Goal: Task Accomplishment & Management: Manage account settings

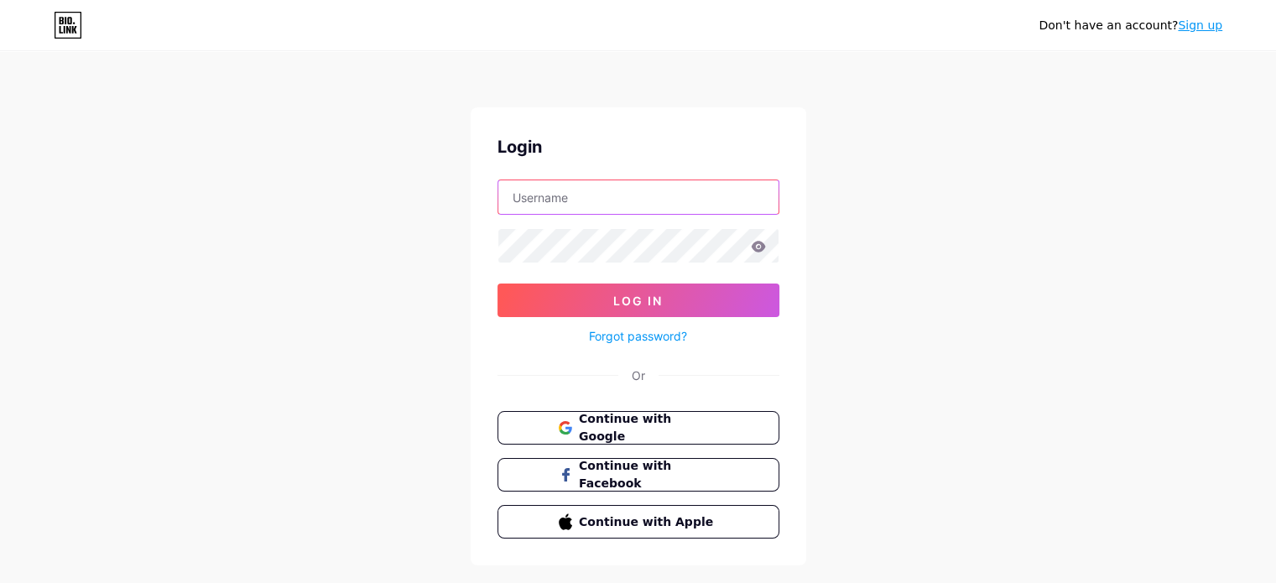
click at [608, 206] on input "text" at bounding box center [638, 197] width 280 height 34
type input "aguirre.martin.inc@gmail.com"
click at [715, 422] on span "Continue with Google" at bounding box center [648, 428] width 140 height 36
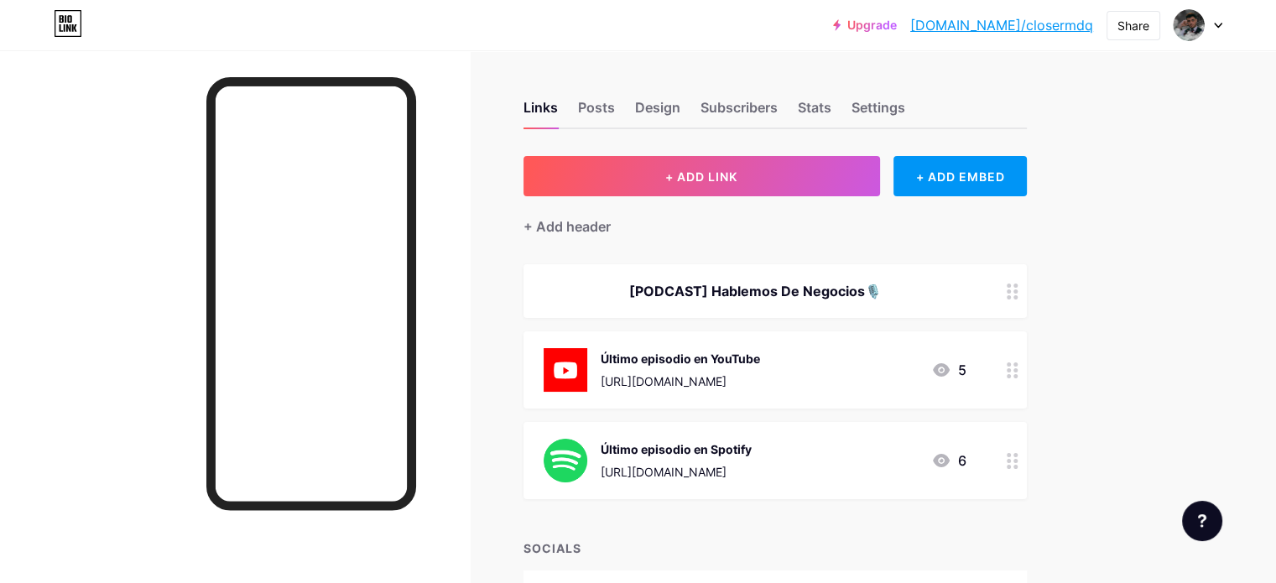
click at [1019, 367] on icon at bounding box center [1013, 370] width 12 height 16
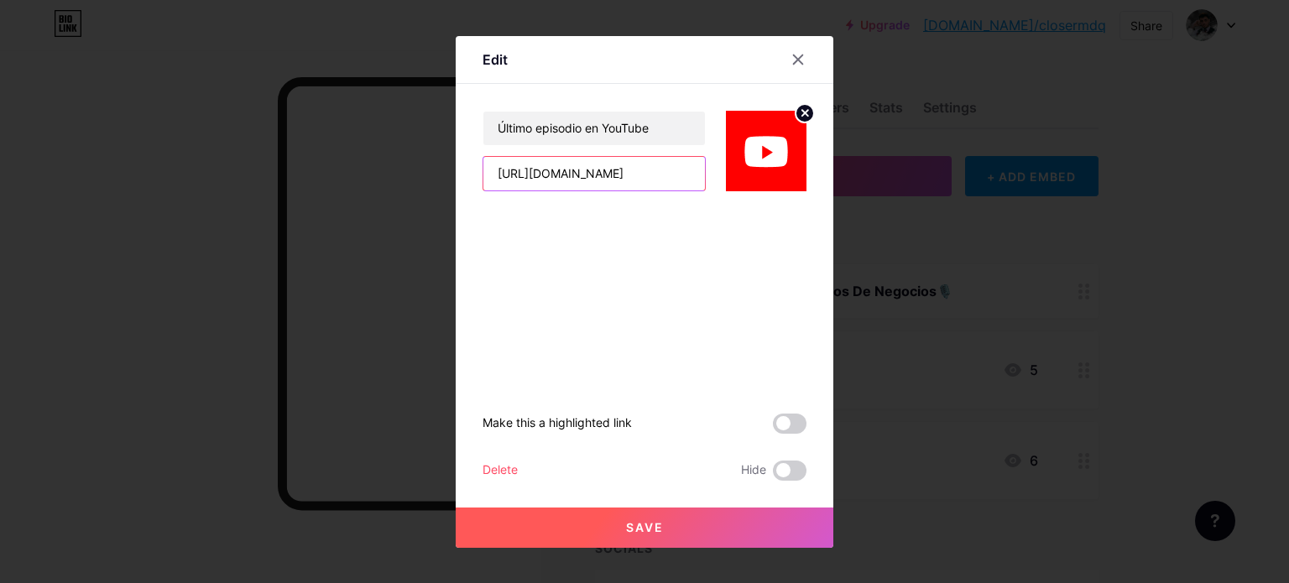
click at [684, 175] on input "[URL][DOMAIN_NAME]" at bounding box center [593, 174] width 221 height 34
drag, startPoint x: 684, startPoint y: 175, endPoint x: 354, endPoint y: 175, distance: 329.7
click at [356, 175] on div "Edit Último episodio en YouTube [URL][DOMAIN_NAME] Make this a highlighted link…" at bounding box center [644, 291] width 1289 height 583
paste input "KMIGcpWDTCQ"
type input "[URL][DOMAIN_NAME]"
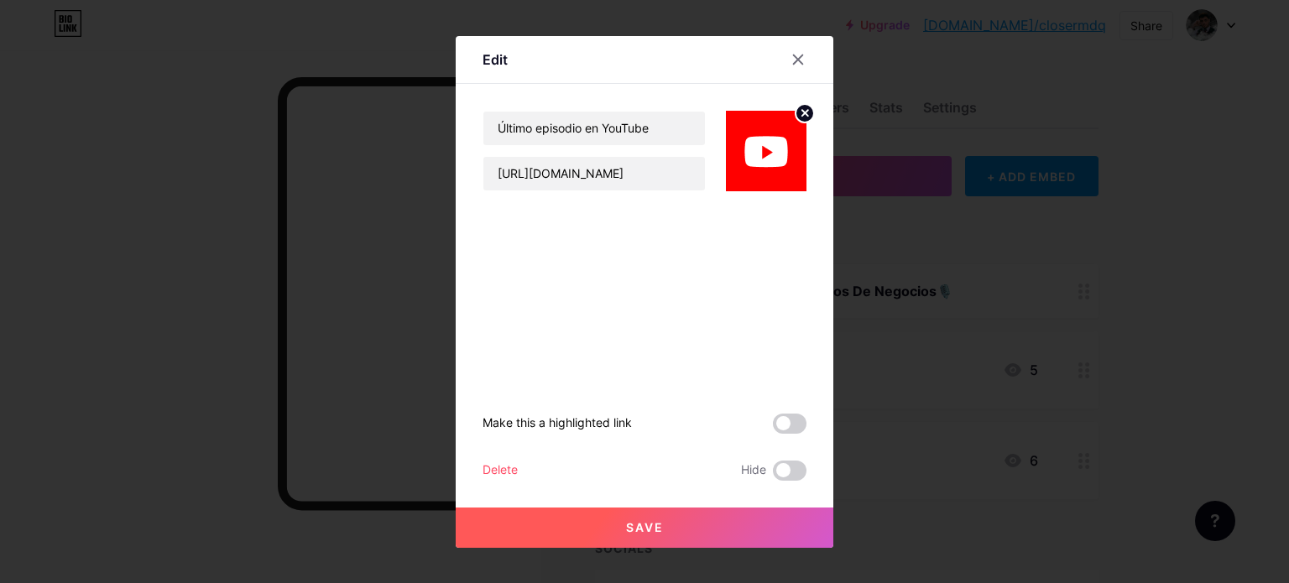
click at [692, 525] on button "Save" at bounding box center [645, 528] width 378 height 40
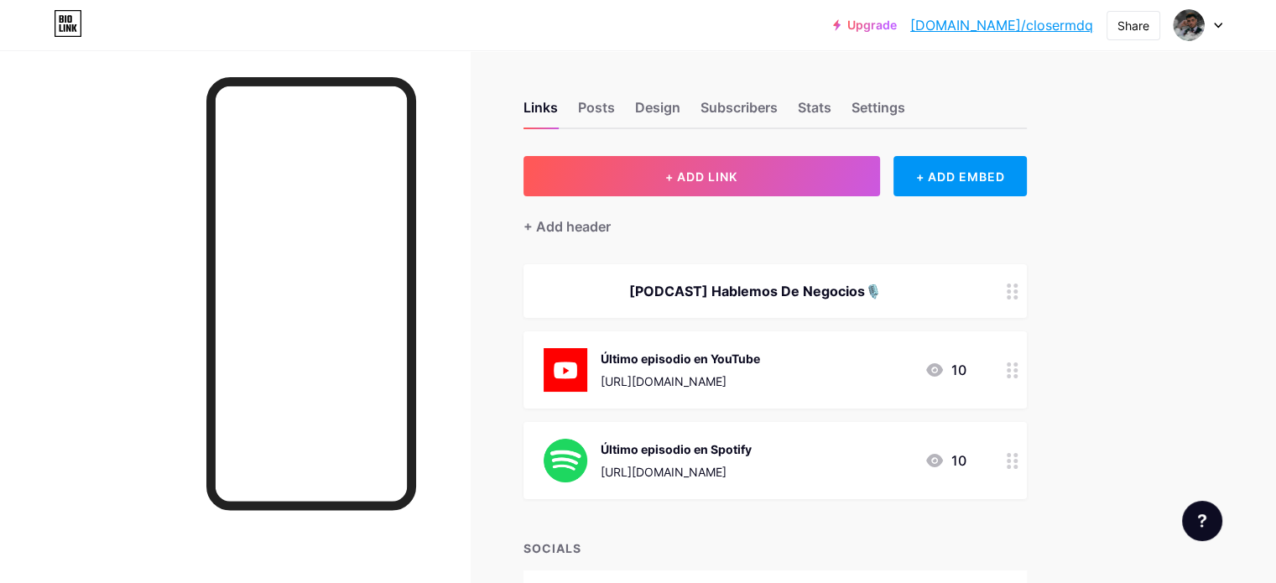
scroll to position [84, 0]
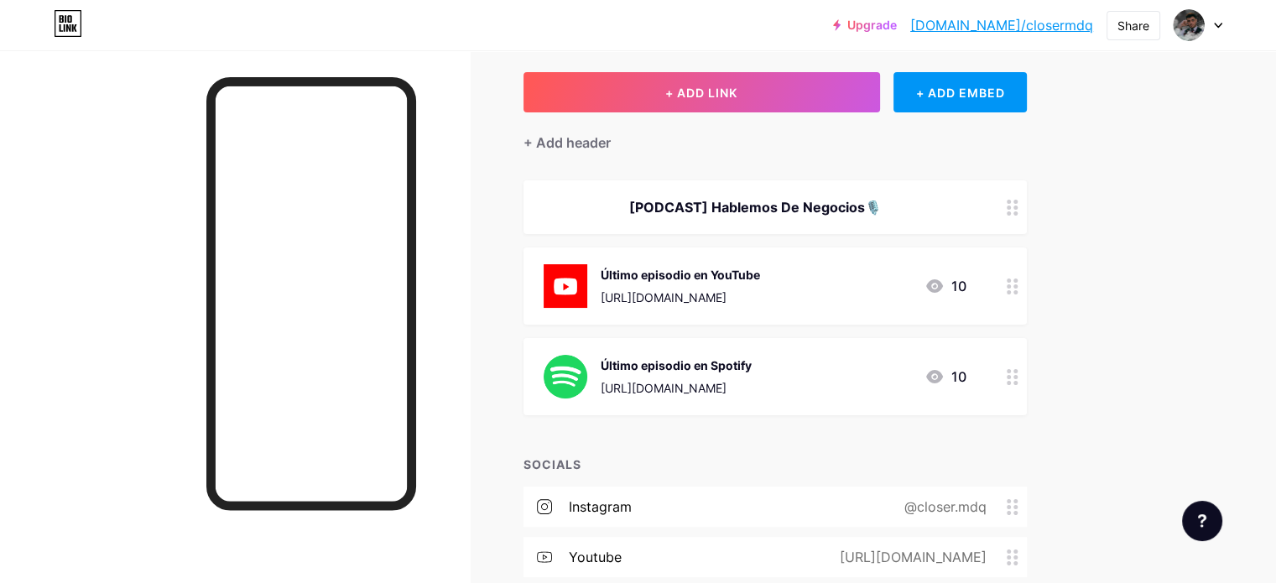
click at [695, 279] on div "Último episodio en YouTube" at bounding box center [680, 275] width 159 height 18
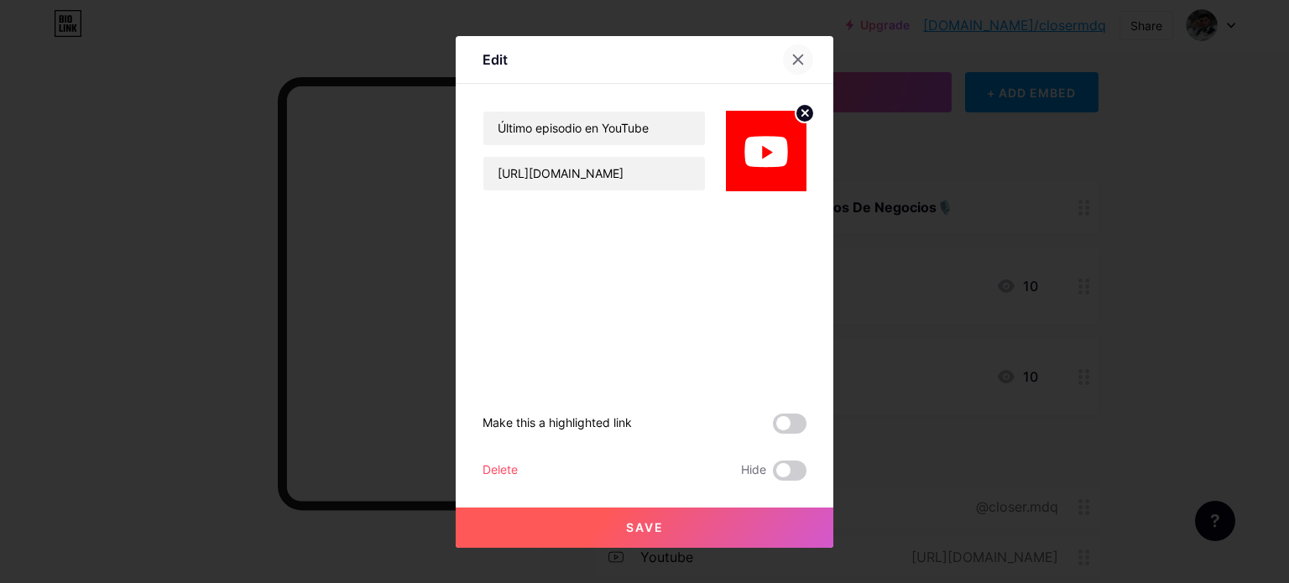
click at [800, 53] on icon at bounding box center [797, 59] width 13 height 13
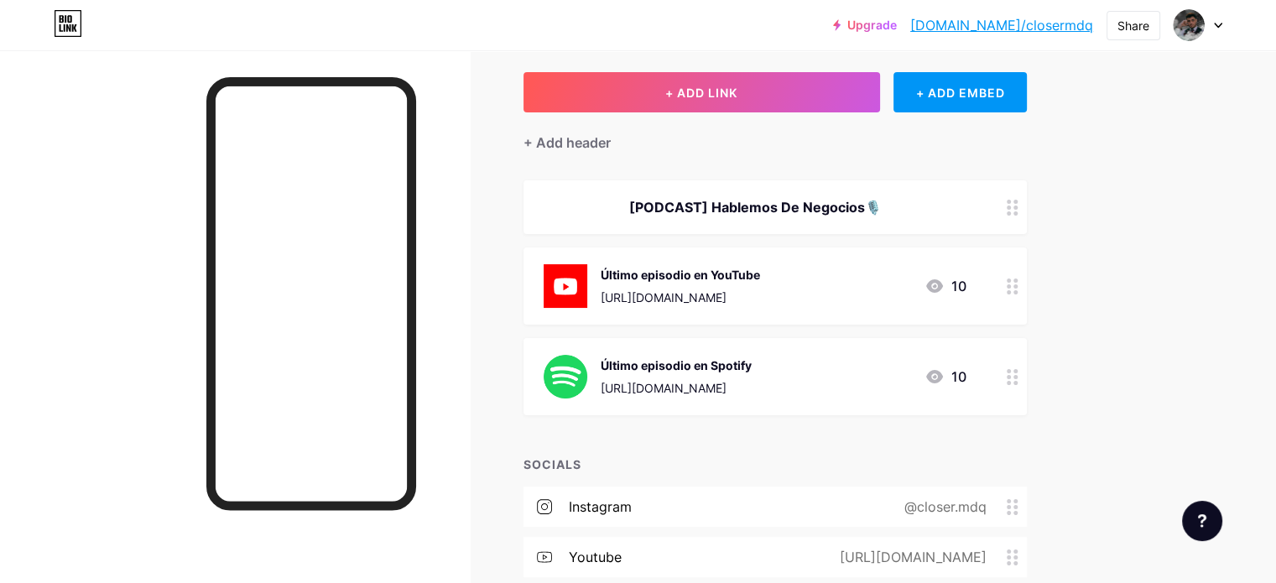
click at [752, 371] on div "Último episodio en Spotify" at bounding box center [676, 366] width 151 height 18
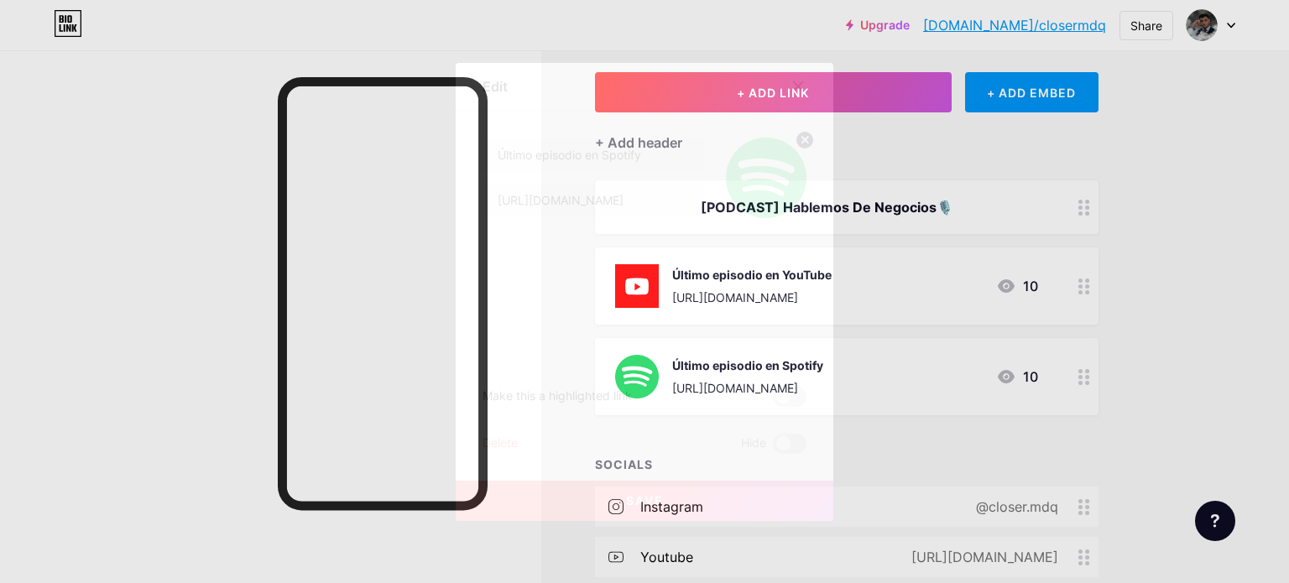
click at [806, 83] on div at bounding box center [798, 86] width 30 height 30
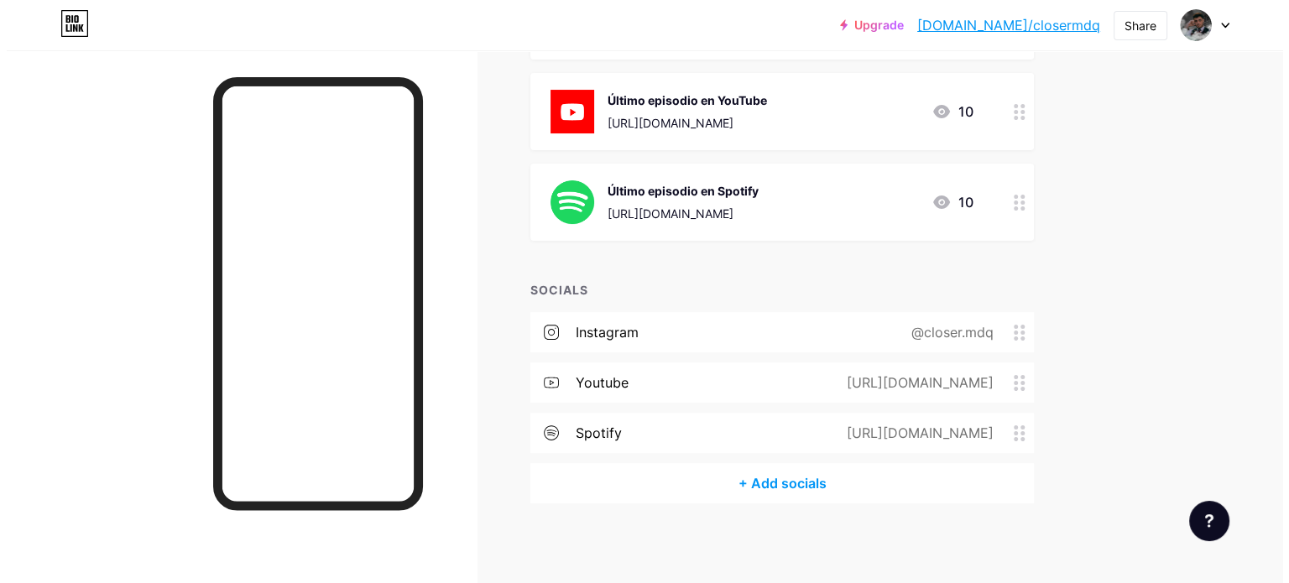
scroll to position [261, 0]
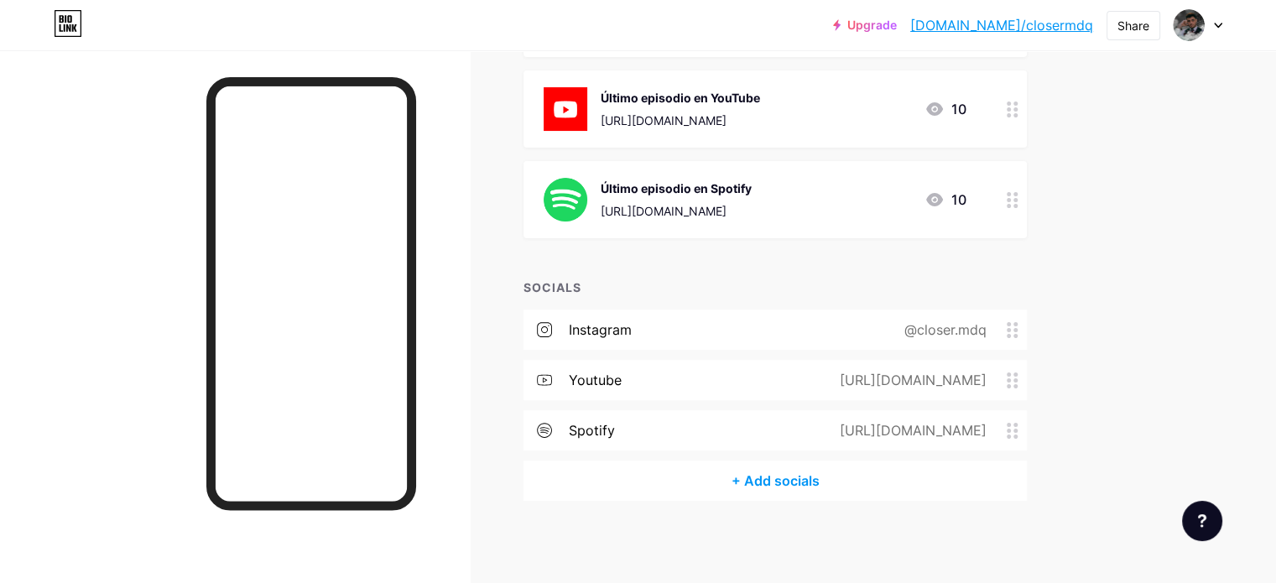
click at [1027, 199] on div at bounding box center [1012, 199] width 29 height 77
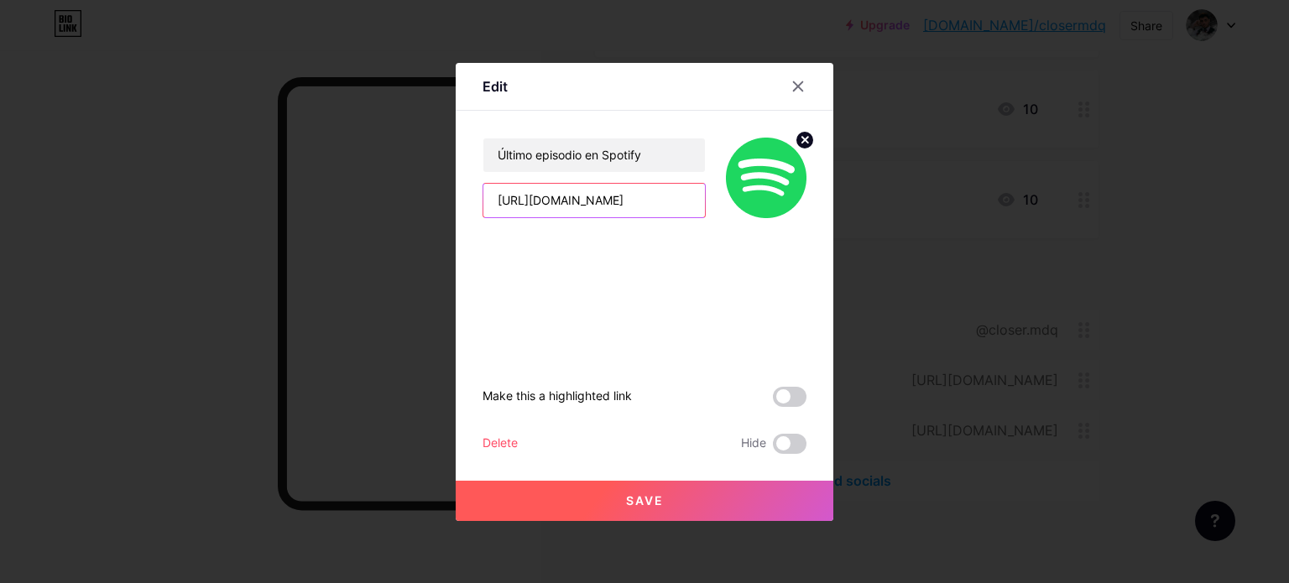
click at [695, 203] on input "https://open.spotify.com/episode/4pUiaRSxZJOWim4eweFRgX?si=BWAEfSoRQICajmxGFZr7…" at bounding box center [593, 201] width 221 height 34
click at [590, 201] on input "https://open.spotify.com/episode/4pUiaRSxZJOWim4eweFRgX?si=BWAEfSoRQICajmxGFZr7…" at bounding box center [593, 201] width 221 height 34
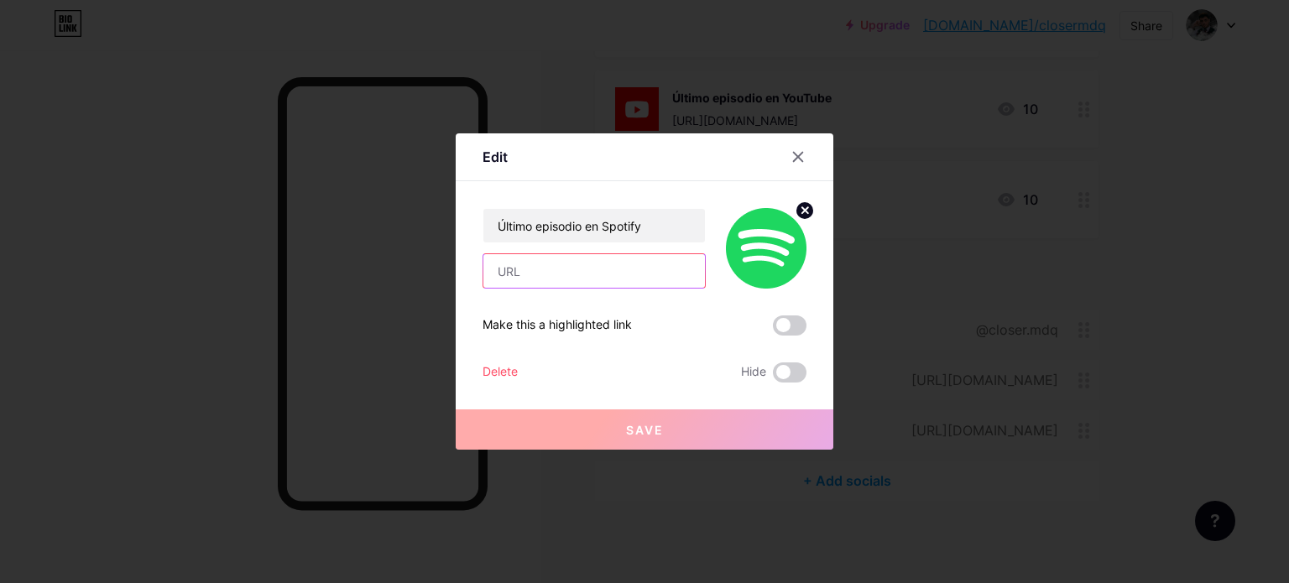
paste input "[URL][DOMAIN_NAME]"
type input "[URL][DOMAIN_NAME]"
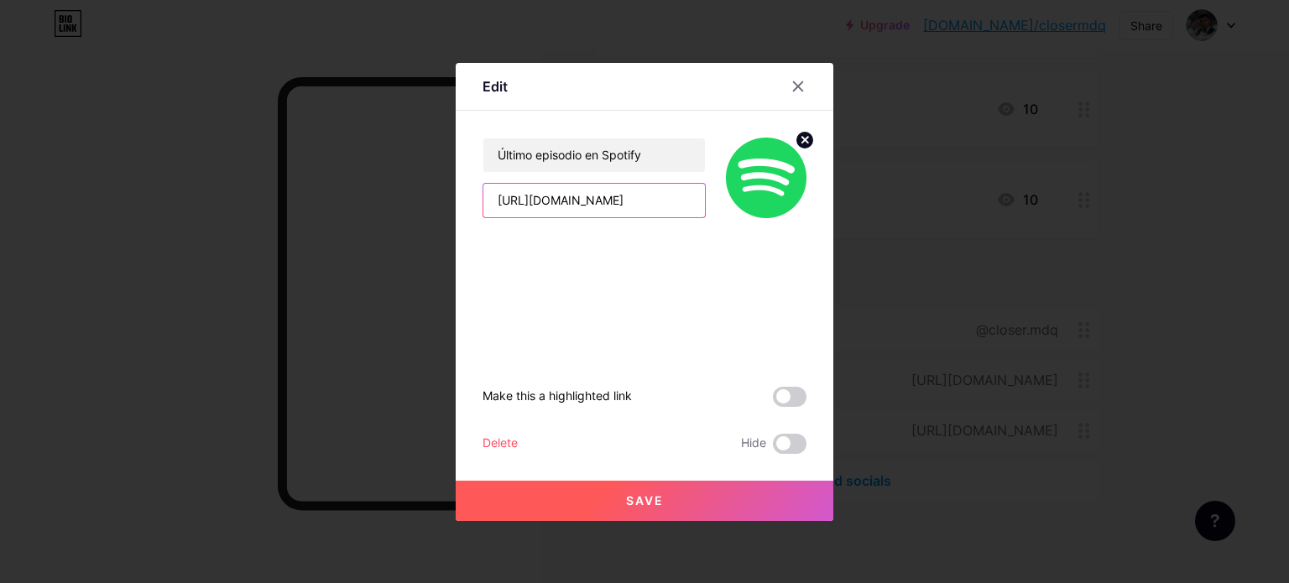
scroll to position [0, 322]
click at [676, 204] on input "[URL][DOMAIN_NAME]" at bounding box center [593, 201] width 221 height 34
drag, startPoint x: 694, startPoint y: 209, endPoint x: 203, endPoint y: 209, distance: 490.8
click at [203, 209] on div "Edit Último episodio en Spotify https://open.spotify.com/episode/3LchC3ifdX0Qp5…" at bounding box center [644, 291] width 1289 height 583
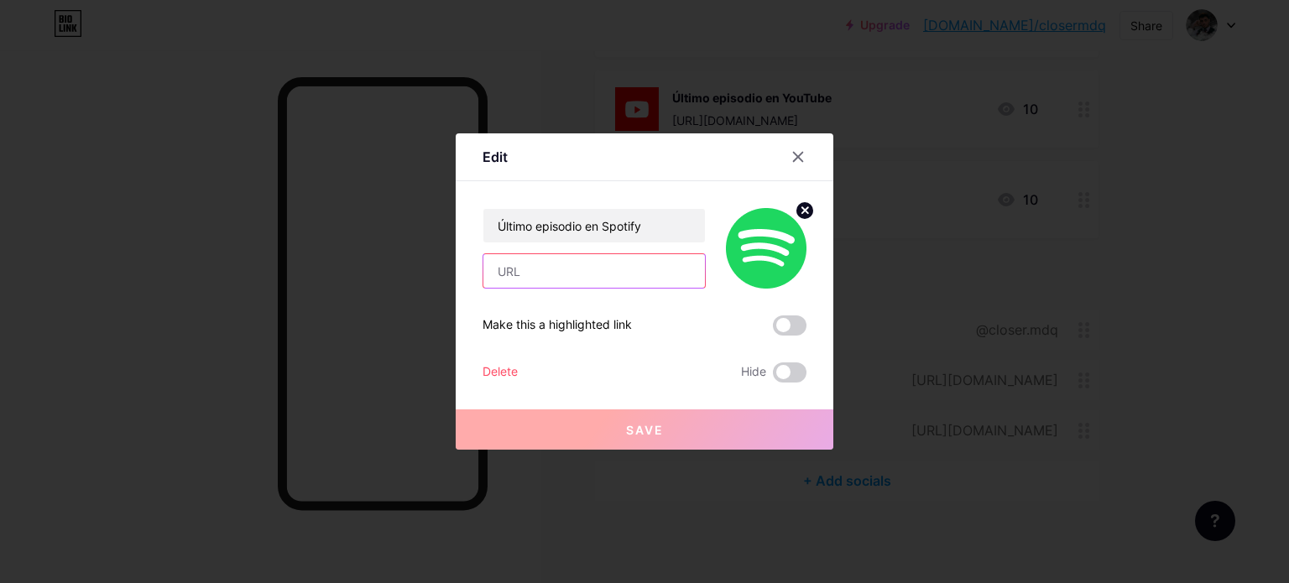
paste input "[URL][DOMAIN_NAME]"
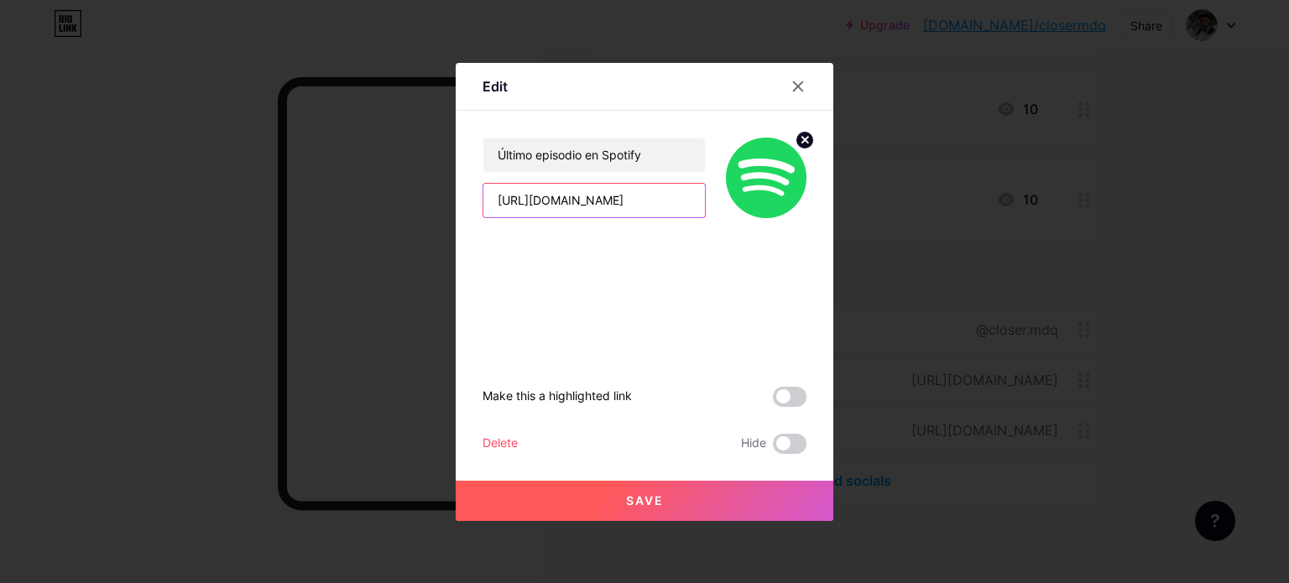
type input "[URL][DOMAIN_NAME]"
click at [693, 496] on button "Save" at bounding box center [645, 501] width 378 height 40
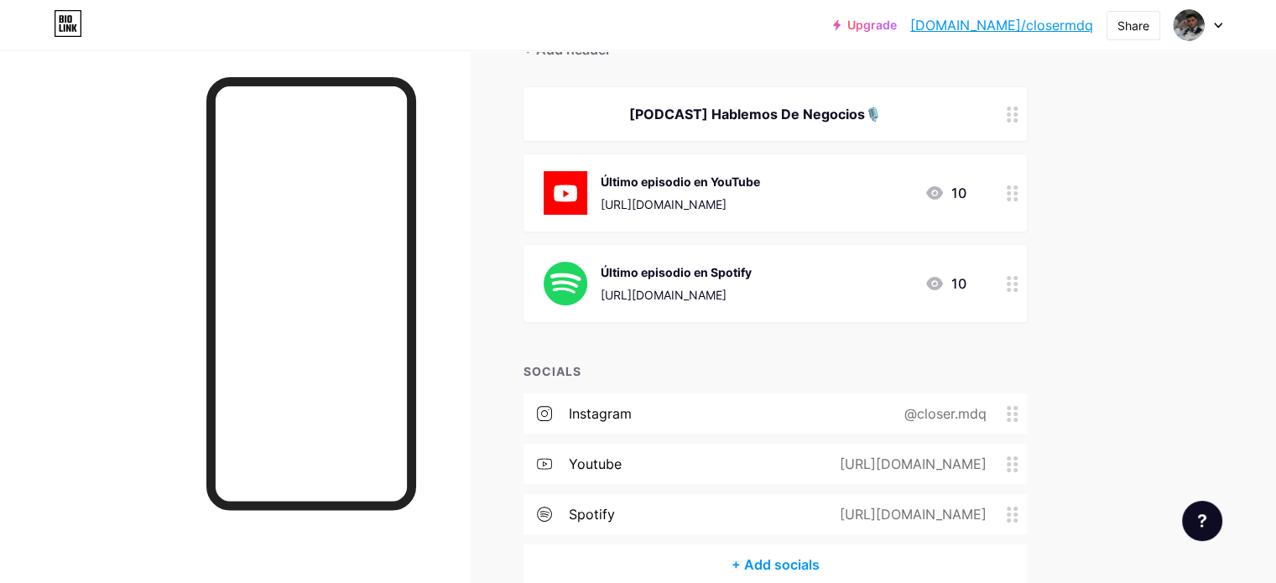
scroll to position [261, 0]
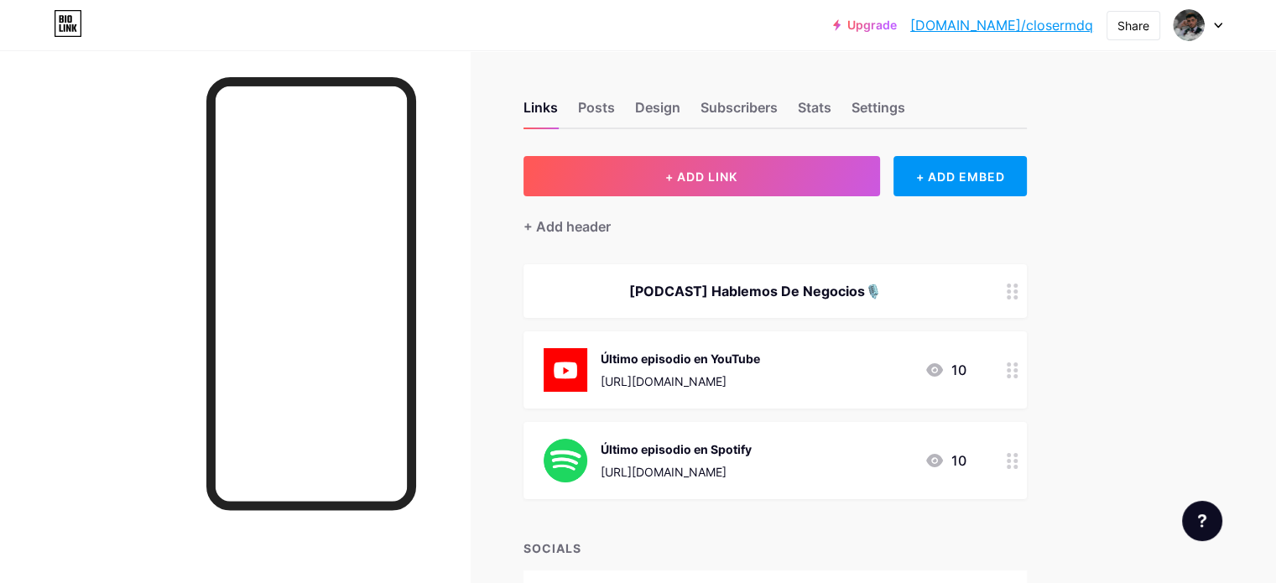
scroll to position [168, 0]
